Goal: Task Accomplishment & Management: Manage account settings

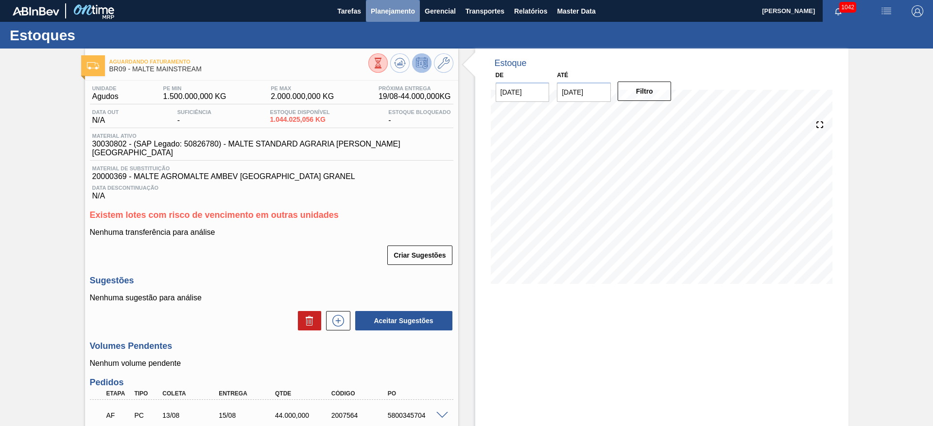
click at [387, 13] on span "Planejamento" at bounding box center [393, 11] width 44 height 12
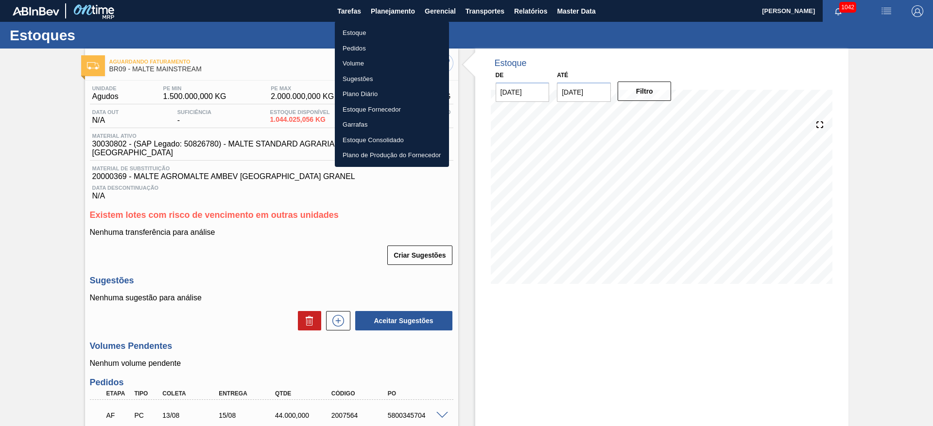
click at [564, 14] on div at bounding box center [466, 213] width 933 height 426
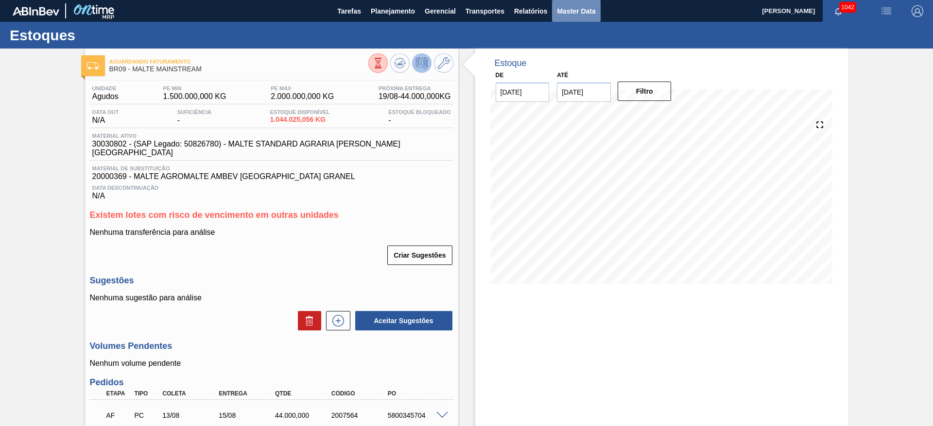
click at [564, 8] on span "Master Data" at bounding box center [576, 11] width 38 height 12
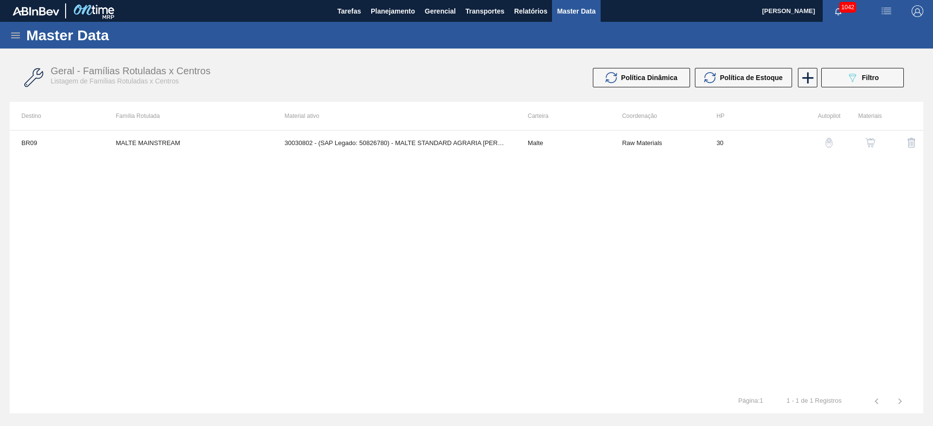
click at [17, 40] on icon at bounding box center [16, 36] width 12 height 12
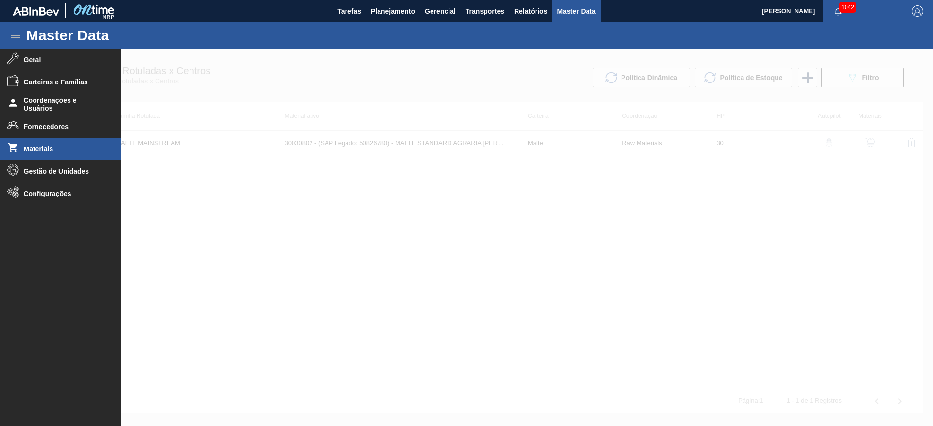
click at [29, 147] on span "Materiais" at bounding box center [64, 149] width 80 height 8
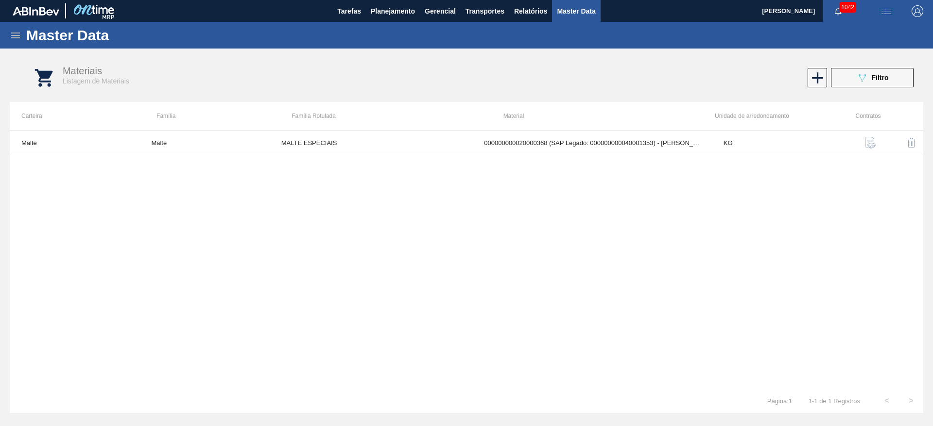
click at [10, 41] on div "Master Data" at bounding box center [466, 35] width 933 height 27
click at [14, 37] on icon at bounding box center [15, 36] width 9 height 6
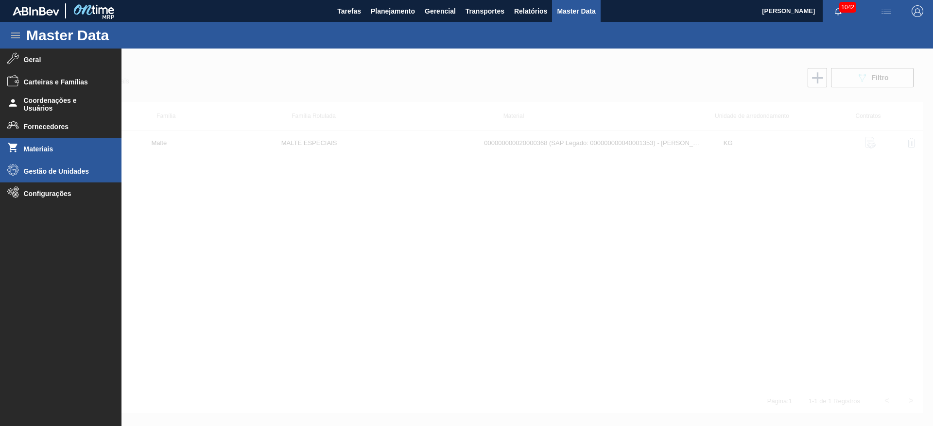
click at [34, 172] on span "Gestão de Unidades" at bounding box center [64, 172] width 80 height 8
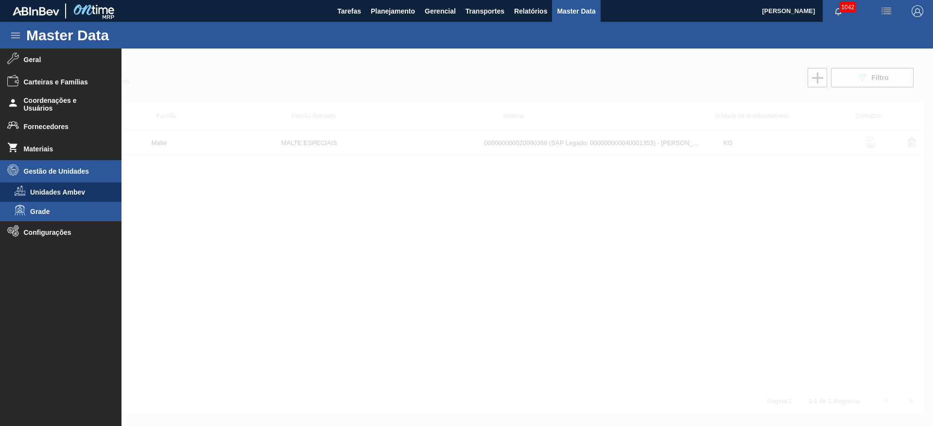
click at [39, 213] on span "Grade" at bounding box center [67, 212] width 75 height 8
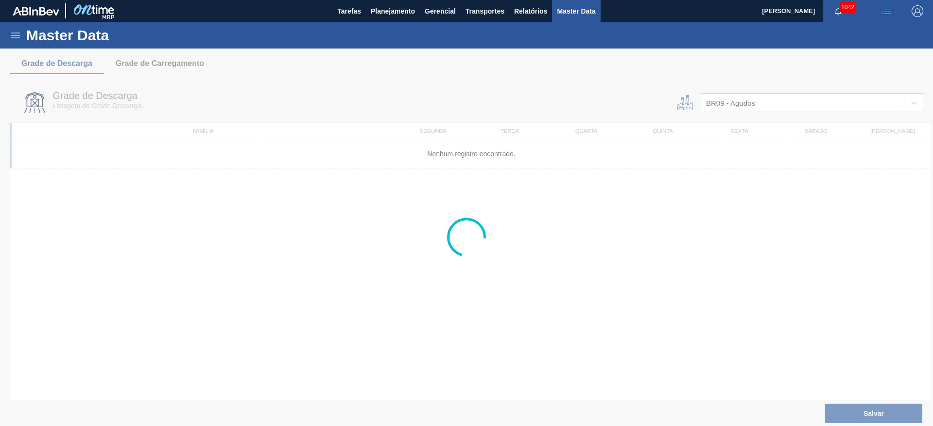
click at [564, 102] on div at bounding box center [466, 238] width 933 height 378
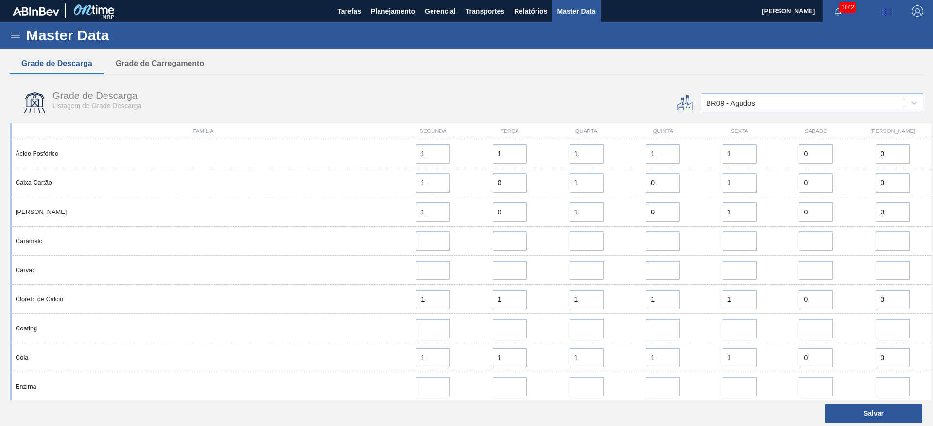
click at [564, 102] on div "BR09 - Agudos" at bounding box center [730, 103] width 49 height 8
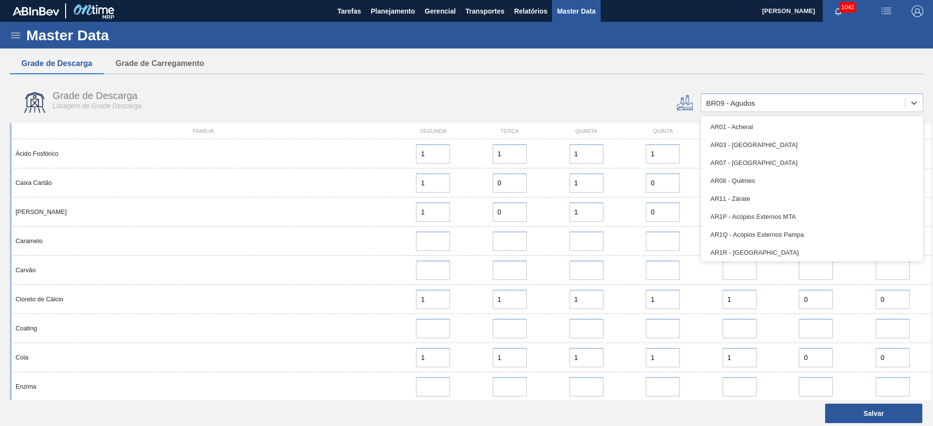
type input "15"
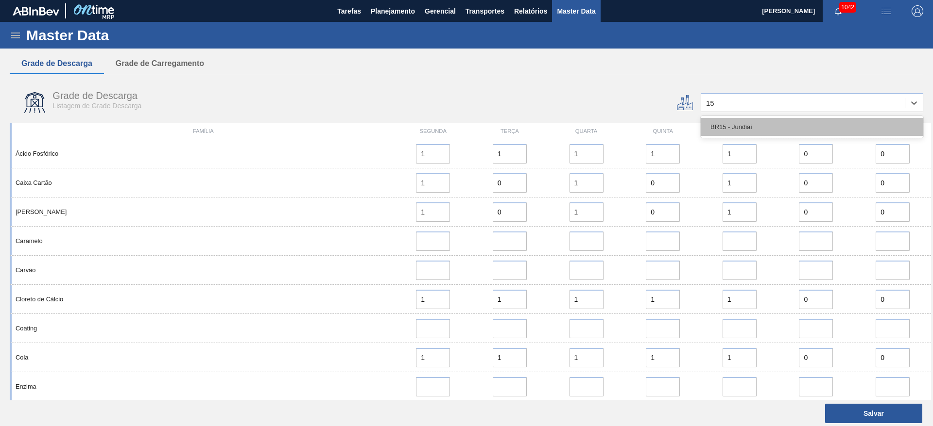
click at [564, 126] on div "BR15 - Jundiaí" at bounding box center [811, 127] width 222 height 18
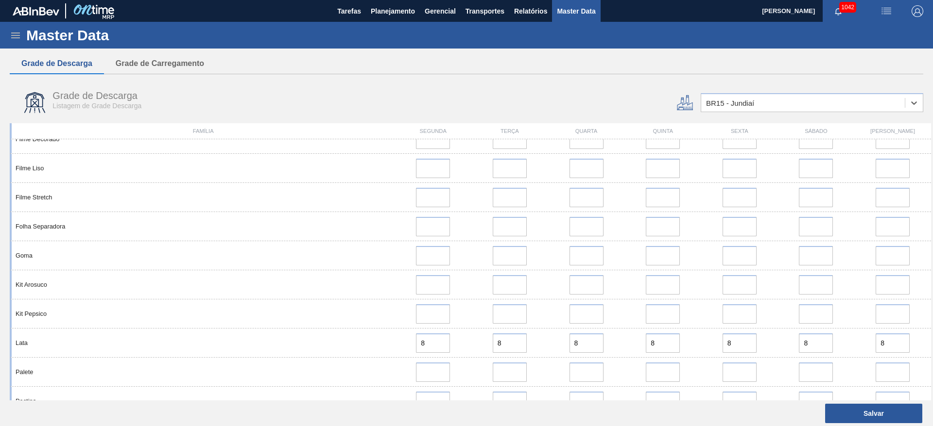
scroll to position [583, 0]
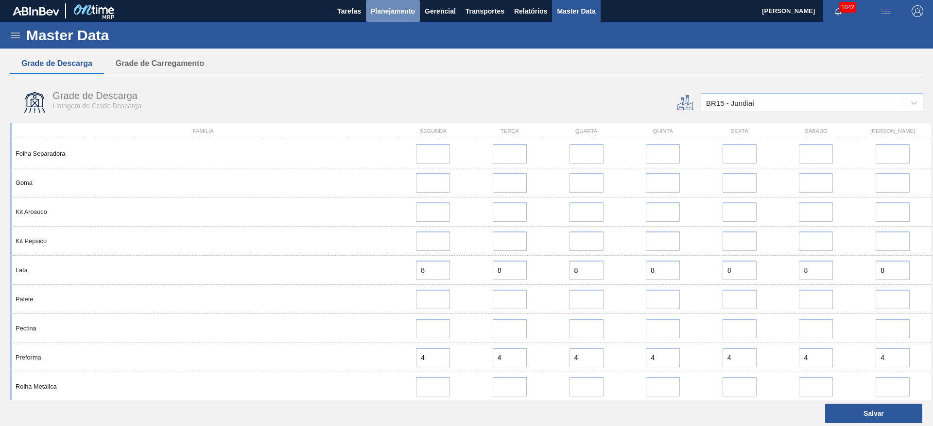
click at [395, 7] on span "Planejamento" at bounding box center [393, 11] width 44 height 12
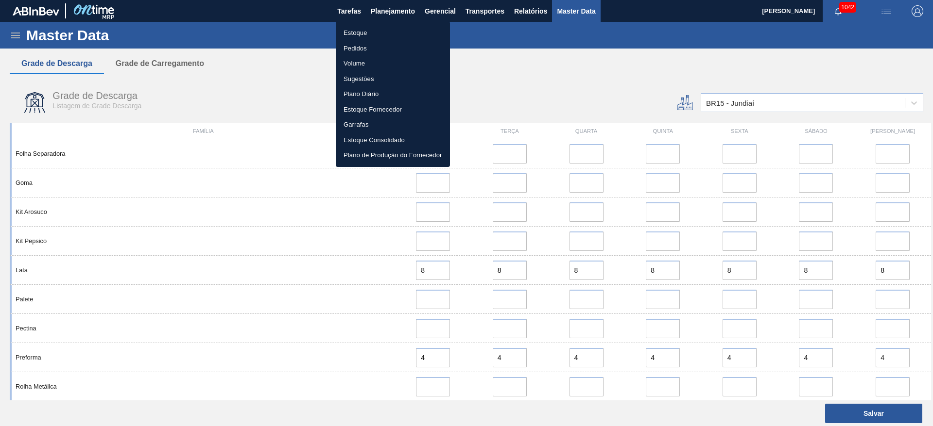
click at [352, 29] on li "Estoque" at bounding box center [393, 33] width 114 height 16
